Goal: Information Seeking & Learning: Learn about a topic

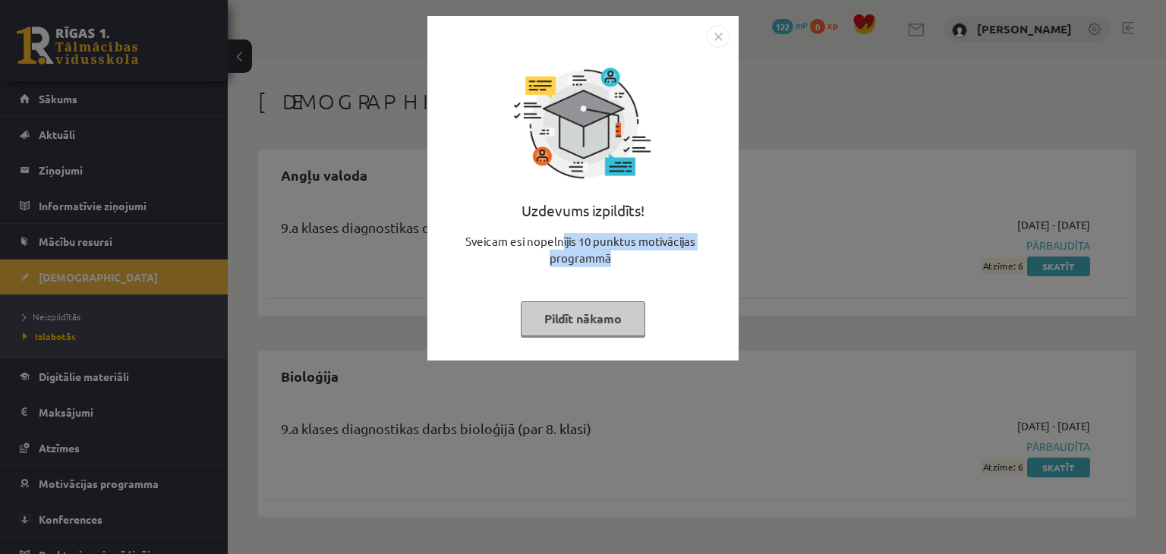
drag, startPoint x: 561, startPoint y: 245, endPoint x: 698, endPoint y: 250, distance: 136.7
click at [698, 250] on div "Sveicam esi nopelnījis 10 punktus motivācijas programmā" at bounding box center [583, 256] width 293 height 46
click at [701, 259] on div "Sveicam esi nopelnījis 10 punktus motivācijas programmā" at bounding box center [583, 256] width 293 height 46
click at [864, 277] on div "Uzdevums izpildīts! Sveicam esi nopelnījis 10 punktus motivācijas programmā Pil…" at bounding box center [583, 277] width 1166 height 554
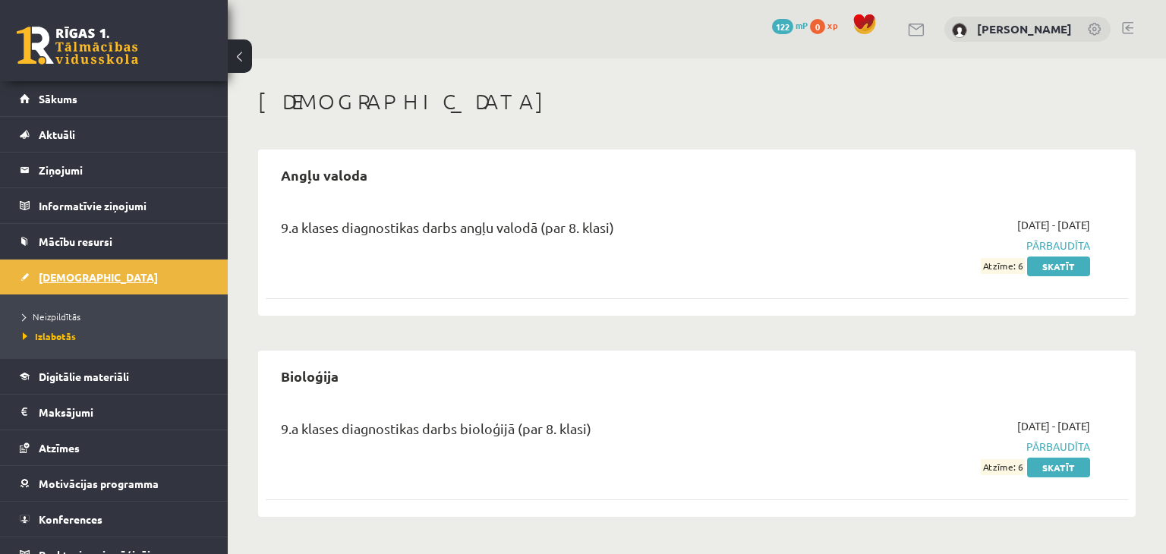
scroll to position [17, 0]
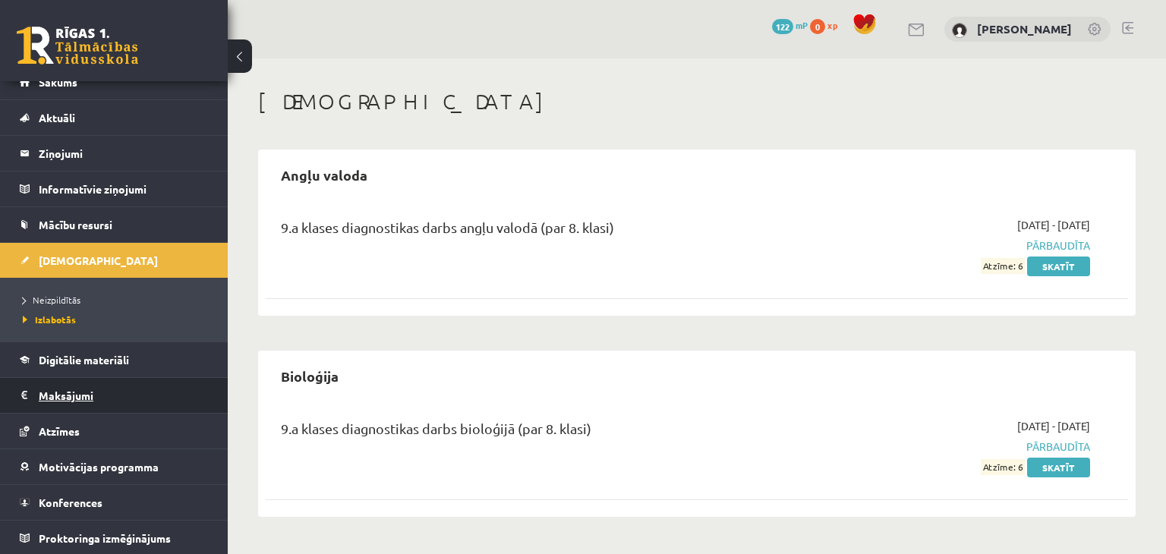
click at [98, 392] on legend "Maksājumi 0" at bounding box center [124, 395] width 170 height 35
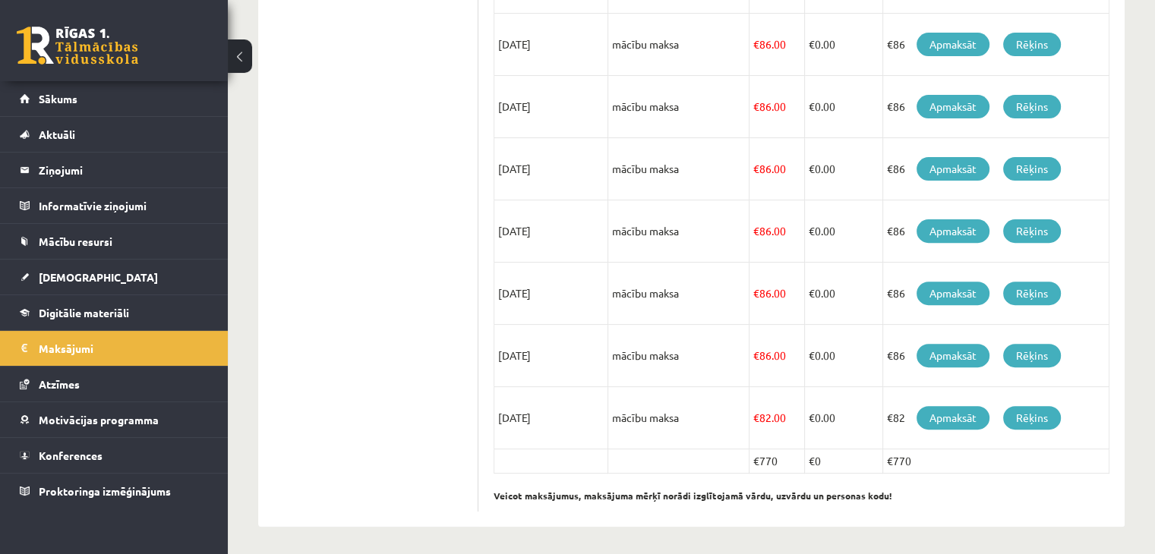
scroll to position [496, 0]
drag, startPoint x: 878, startPoint y: 453, endPoint x: 897, endPoint y: 455, distance: 19.0
click at [897, 455] on tr "€770 €0 €770" at bounding box center [801, 461] width 615 height 24
click at [984, 496] on p "Veicot maksājumus, maksājuma mērķī norādi izglītojamā vārdu, uzvārdu un persona…" at bounding box center [801, 487] width 616 height 29
drag, startPoint x: 707, startPoint y: 495, endPoint x: 781, endPoint y: 496, distance: 74.4
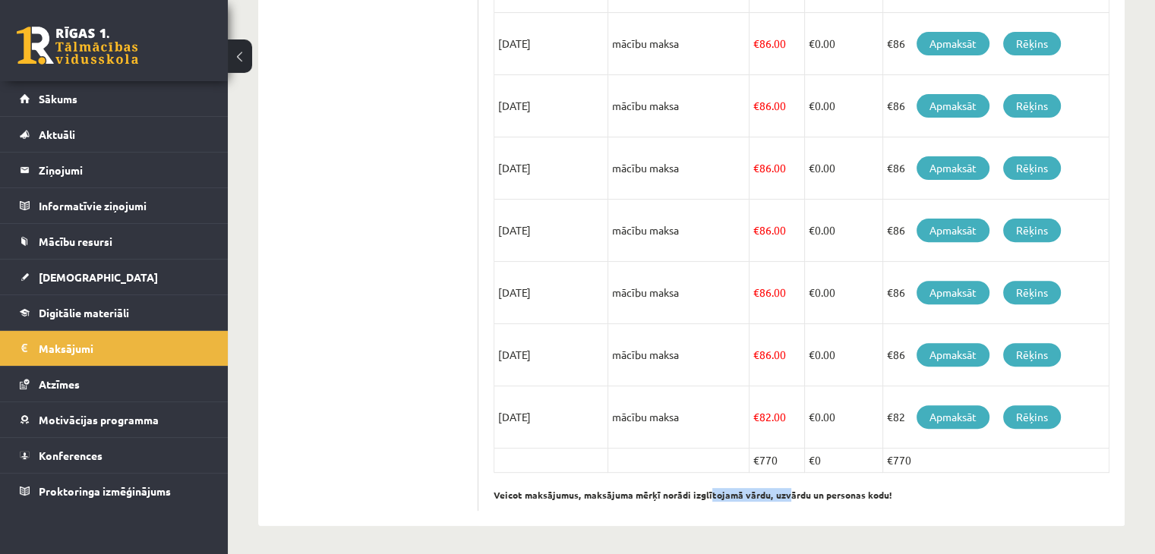
click at [781, 496] on p "Veicot maksājumus, maksājuma mērķī norādi izglītojamā vārdu, uzvārdu un persona…" at bounding box center [801, 487] width 616 height 29
click at [930, 533] on div "**********" at bounding box center [691, 60] width 927 height 994
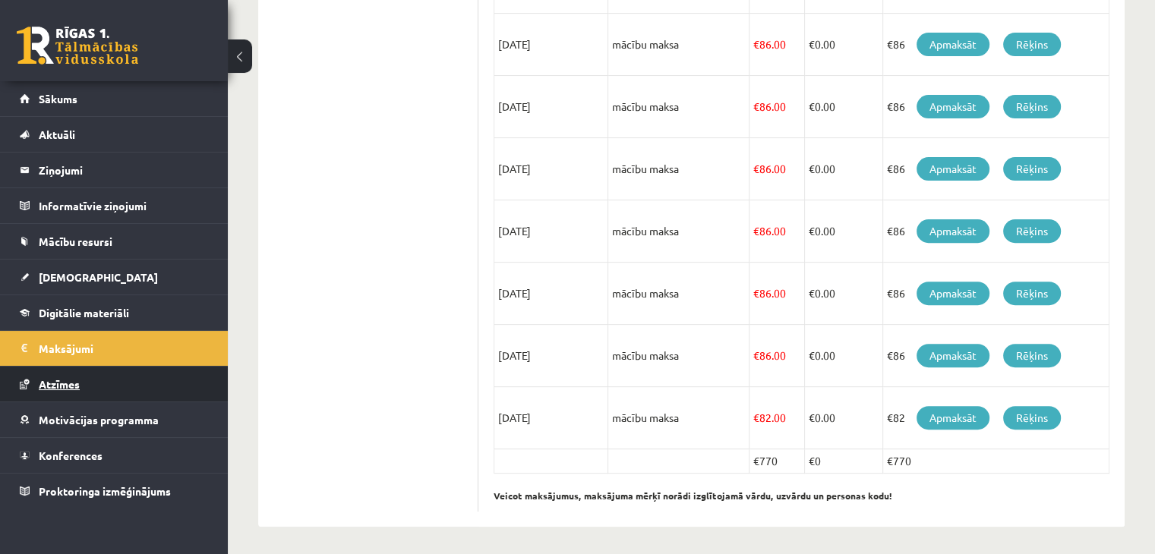
click at [149, 389] on link "Atzīmes" at bounding box center [114, 384] width 189 height 35
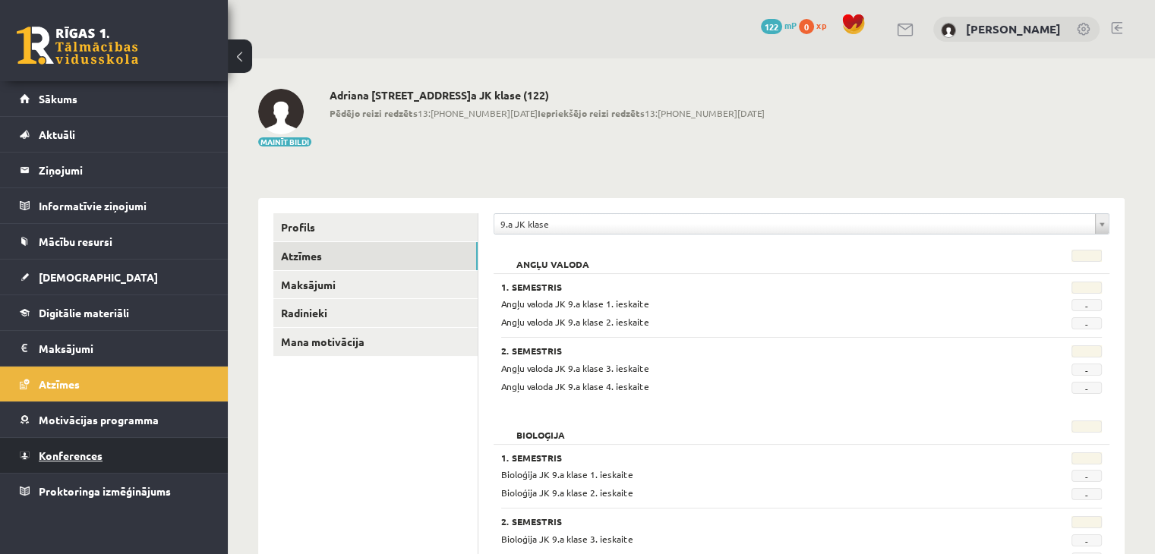
click at [128, 441] on link "Konferences" at bounding box center [114, 455] width 189 height 35
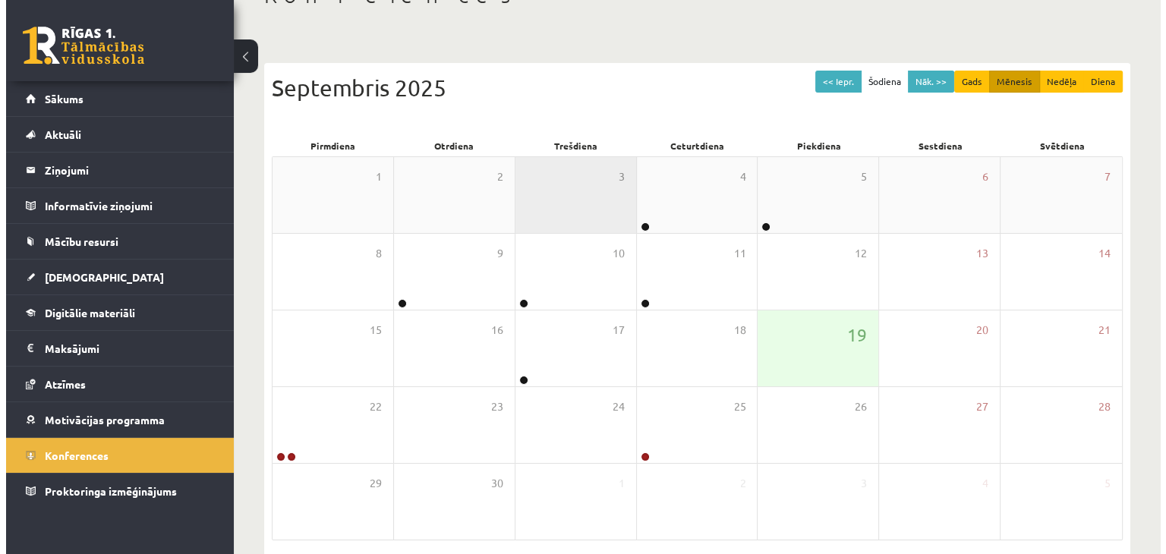
scroll to position [170, 0]
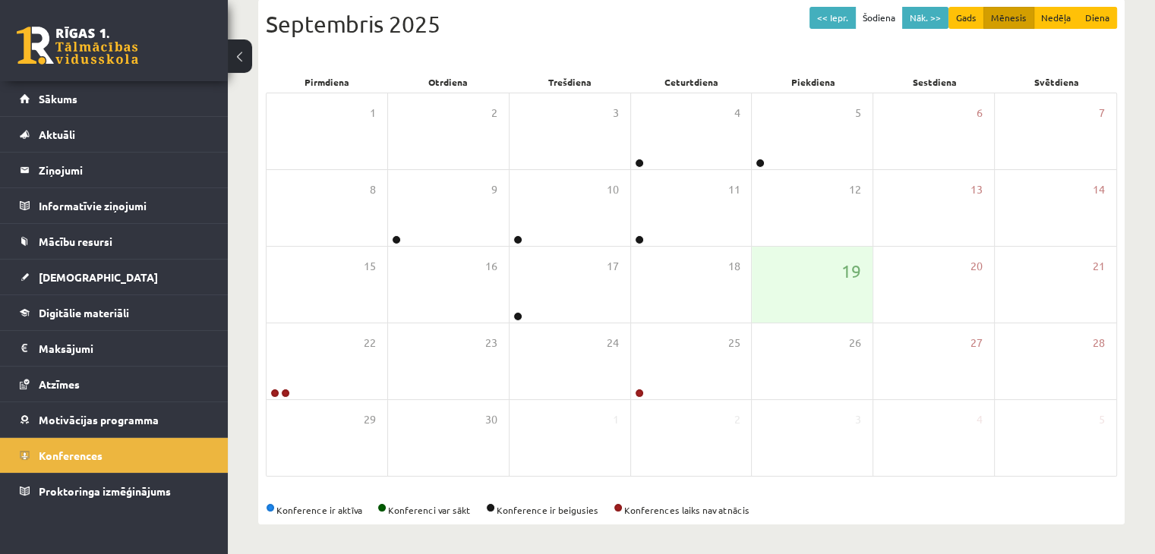
click at [1133, 255] on div "Konferences << Iepr. Šodiena Nāk. >> Gads Mēnesis Nedēļa Diena [DATE] Pirmdiena…" at bounding box center [691, 221] width 927 height 667
click at [324, 353] on div "22" at bounding box center [326, 361] width 121 height 76
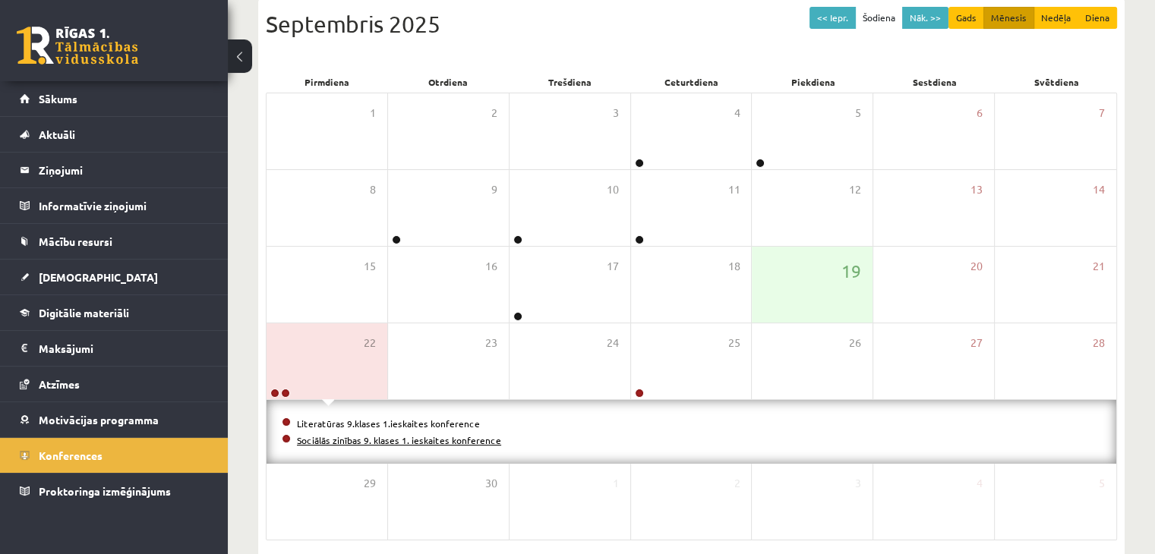
click at [396, 438] on link "Sociālās zinības 9. klases 1. ieskaites konference" at bounding box center [399, 440] width 204 height 12
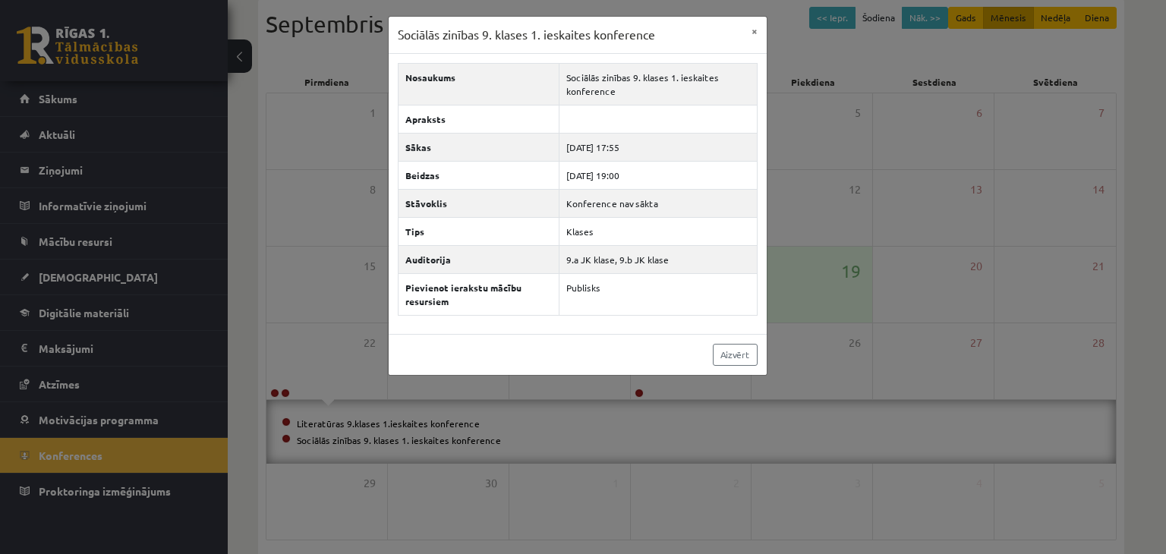
click at [708, 437] on div "Sociālās zinības 9. klases 1. ieskaites konference × Nosaukums Sociālās zinības…" at bounding box center [583, 277] width 1166 height 554
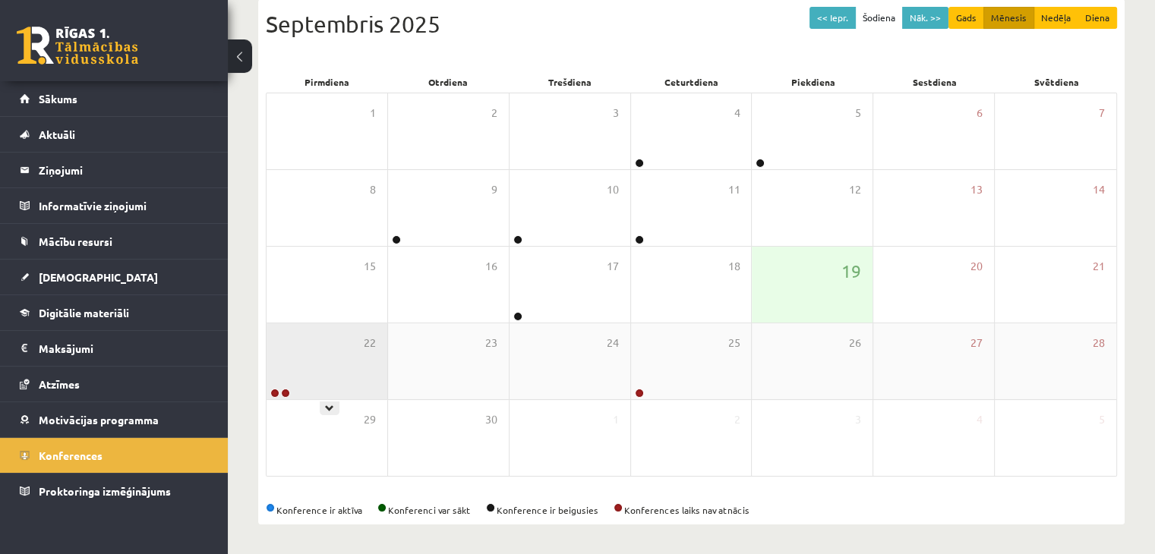
drag, startPoint x: 367, startPoint y: 385, endPoint x: 325, endPoint y: 383, distance: 42.6
drag, startPoint x: 325, startPoint y: 383, endPoint x: 292, endPoint y: 388, distance: 33.8
drag, startPoint x: 292, startPoint y: 388, endPoint x: 270, endPoint y: 362, distance: 33.4
click at [270, 362] on div "22" at bounding box center [326, 361] width 121 height 76
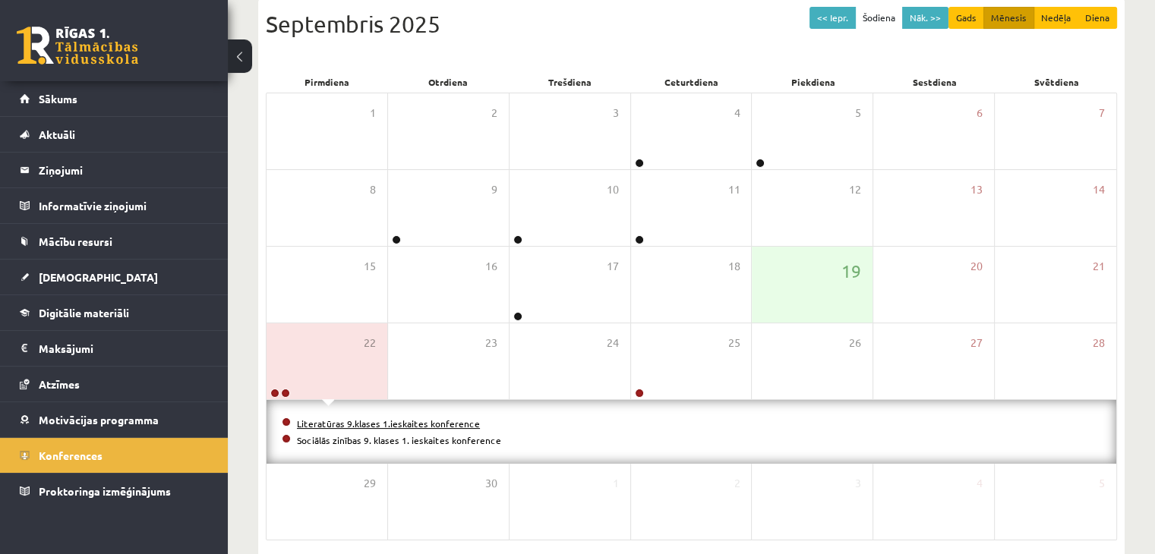
click at [380, 420] on link "Literatūras 9.klases 1.ieskaites konference" at bounding box center [388, 424] width 183 height 12
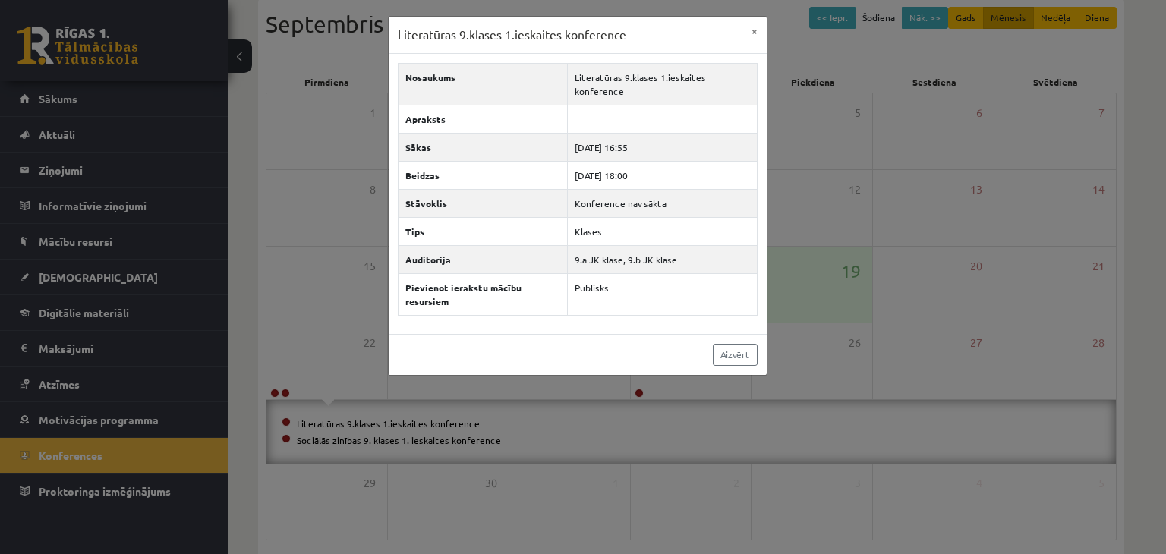
click at [245, 340] on div "Literatūras 9.klases 1.ieskaites konference × Nosaukums Literatūras 9.klases 1.…" at bounding box center [583, 277] width 1166 height 554
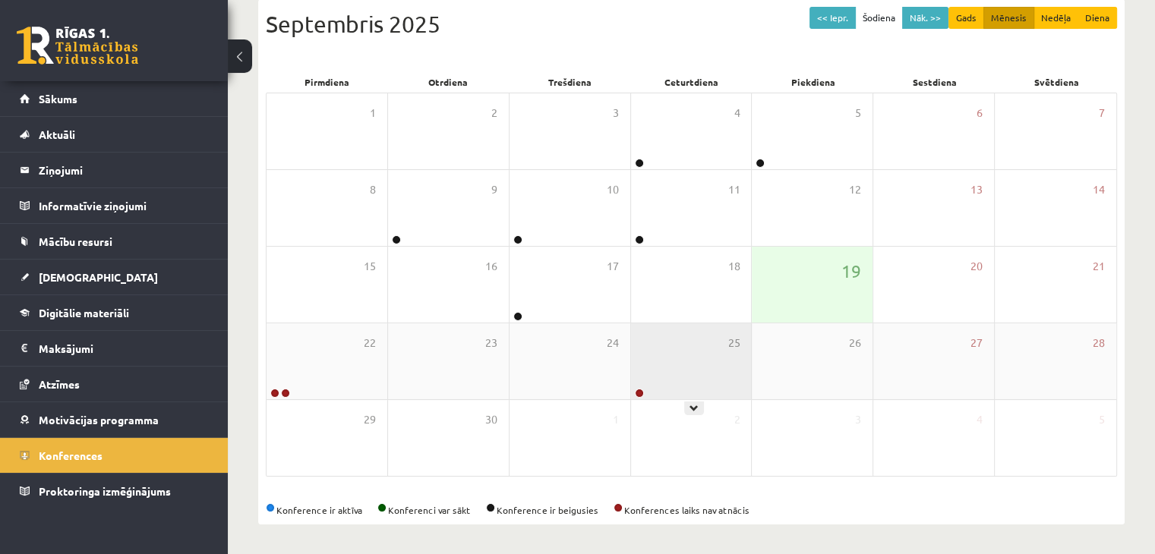
drag, startPoint x: 686, startPoint y: 364, endPoint x: 676, endPoint y: 359, distance: 11.6
click at [676, 359] on div "25" at bounding box center [691, 361] width 121 height 76
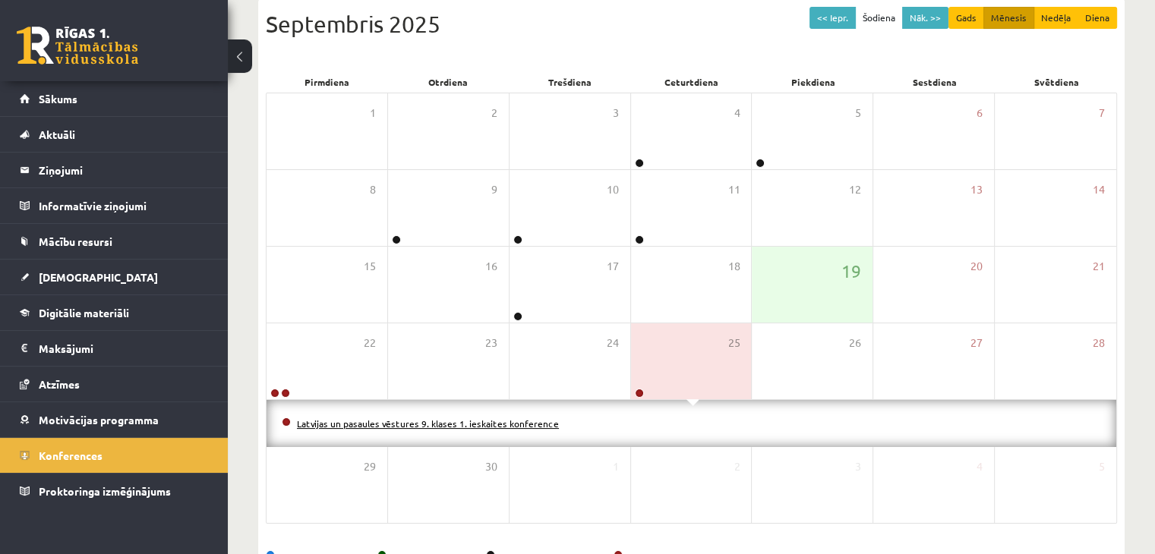
click at [509, 421] on link "Latvijas un pasaules vēstures 9. klases 1. ieskaites konference" at bounding box center [428, 424] width 262 height 12
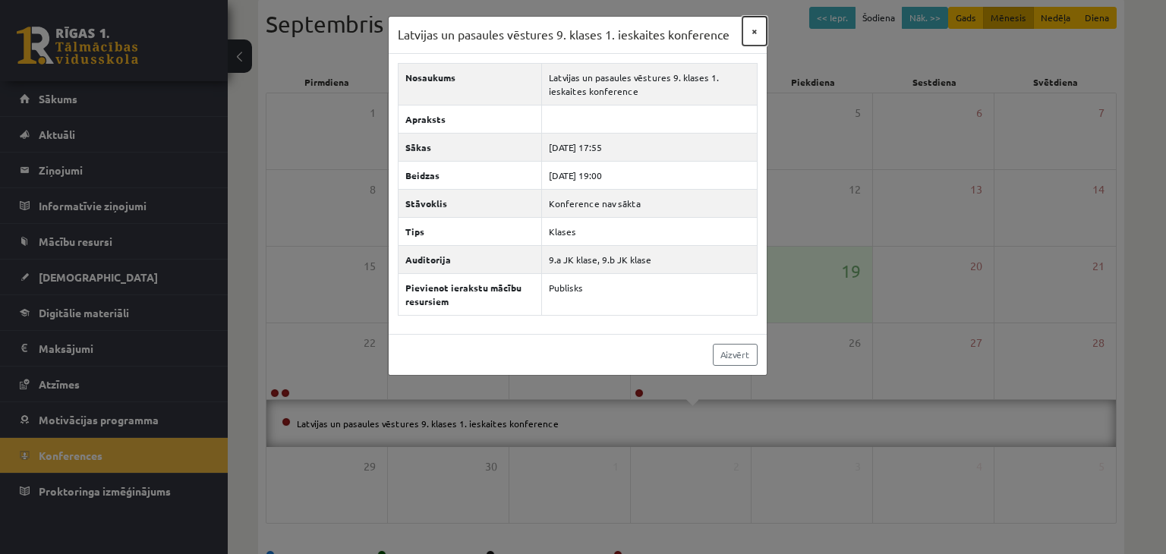
click at [755, 35] on button "×" at bounding box center [754, 31] width 24 height 29
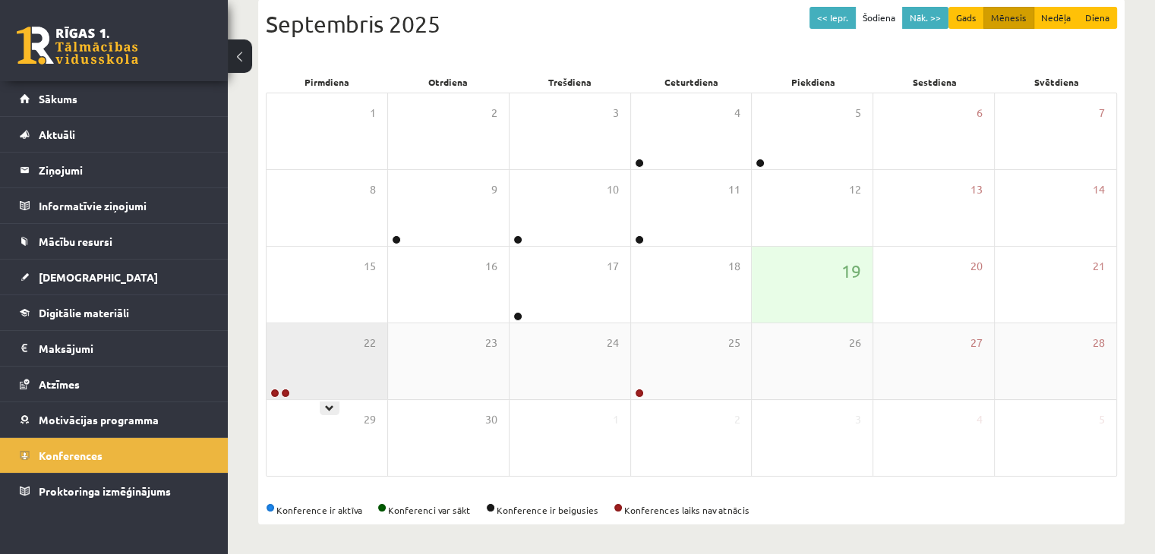
click at [337, 375] on div "22" at bounding box center [326, 361] width 121 height 76
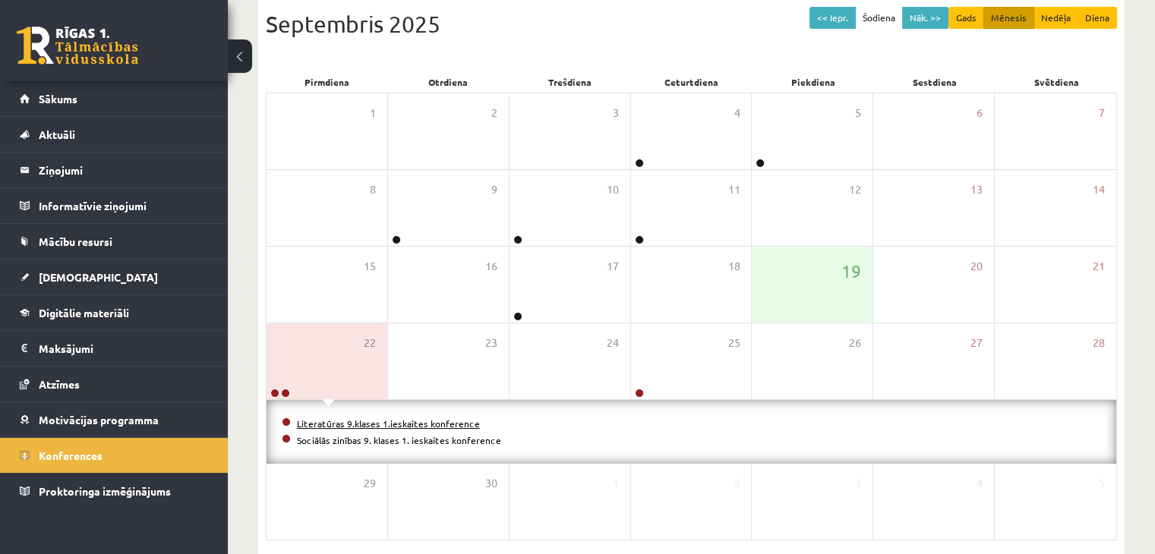
click at [446, 422] on link "Literatūras 9.klases 1.ieskaites konference" at bounding box center [388, 424] width 183 height 12
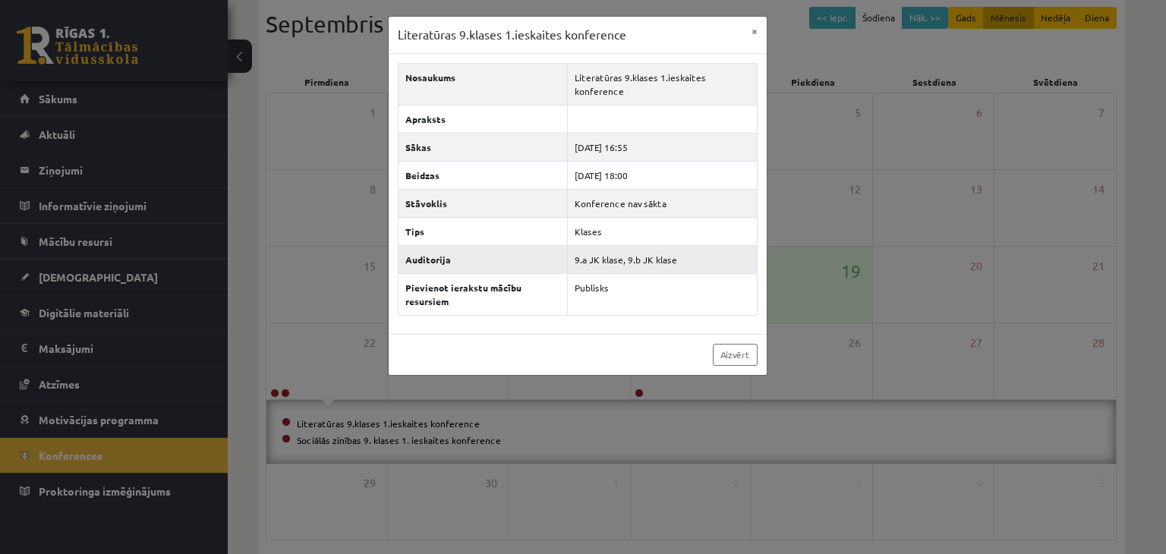
click at [632, 262] on td "9.a JK klase, 9.b JK klase" at bounding box center [662, 259] width 190 height 28
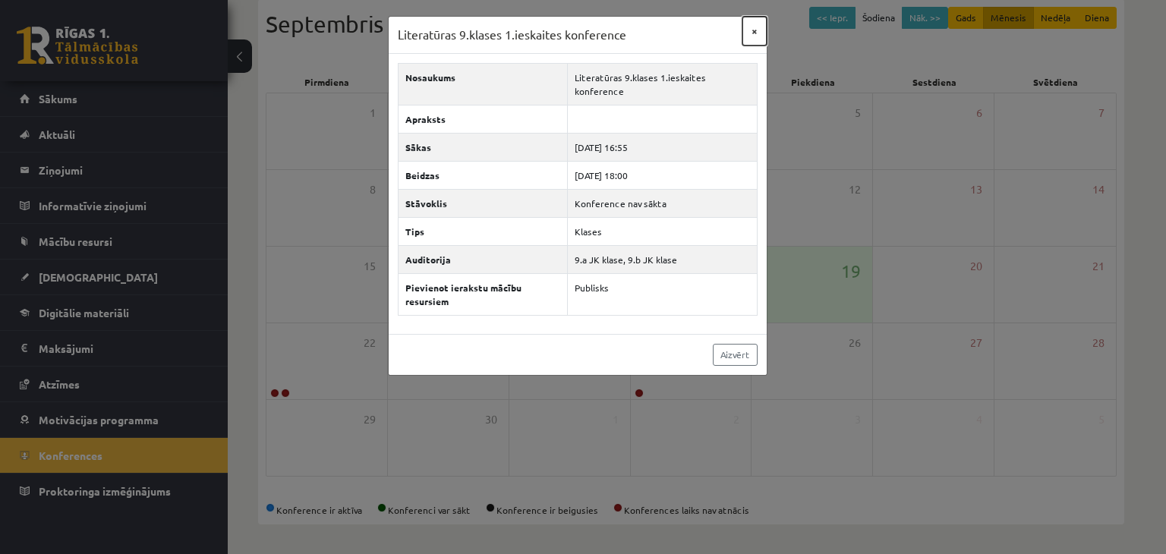
click at [757, 32] on button "×" at bounding box center [754, 31] width 24 height 29
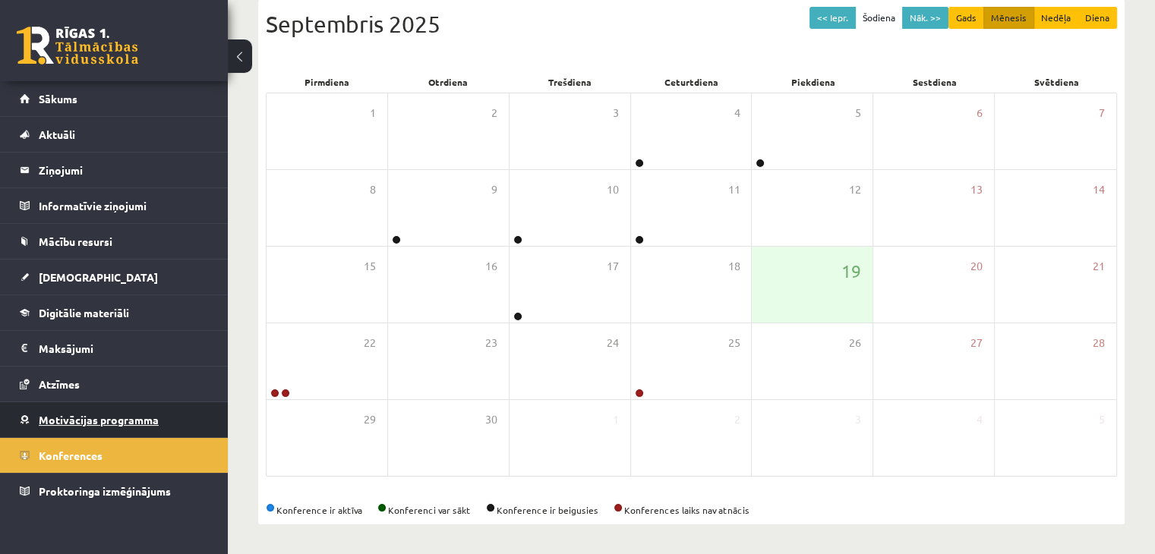
scroll to position [0, 0]
